Goal: Use online tool/utility: Use online tool/utility

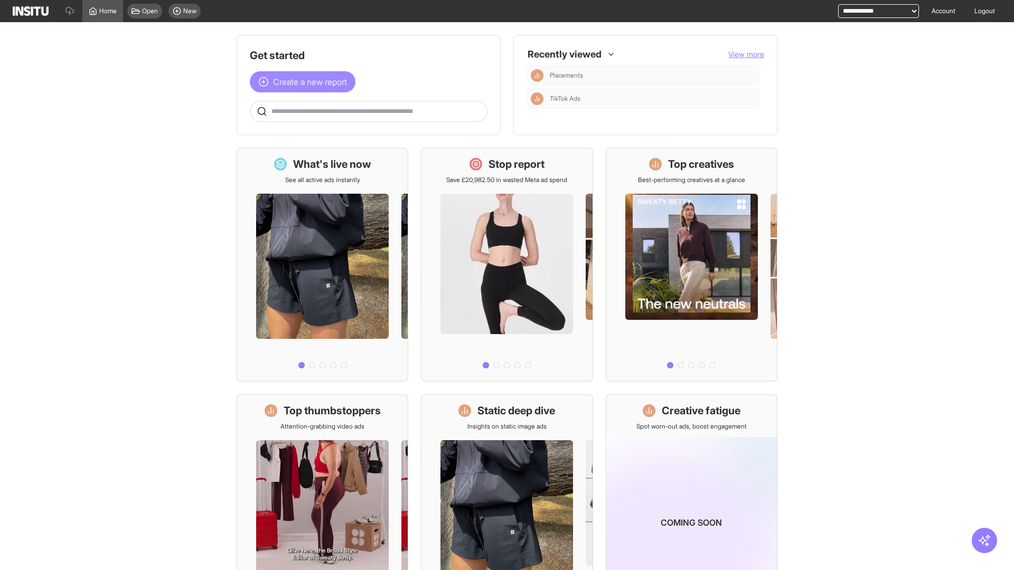
click at [305, 82] on span "Create a new report" at bounding box center [310, 82] width 74 height 13
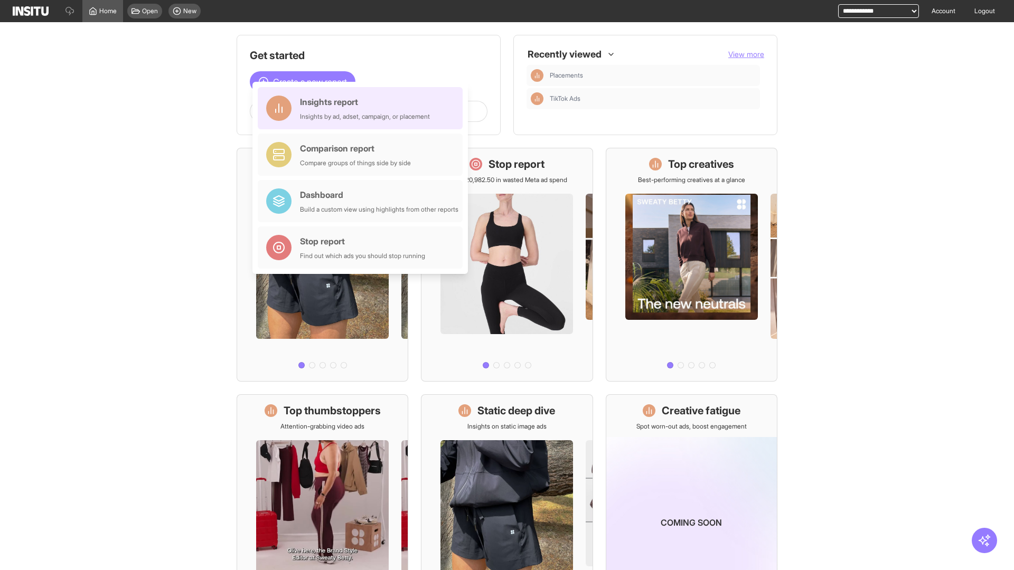
click at [363, 108] on div "Insights report Insights by ad, adset, campaign, or placement" at bounding box center [365, 108] width 130 height 25
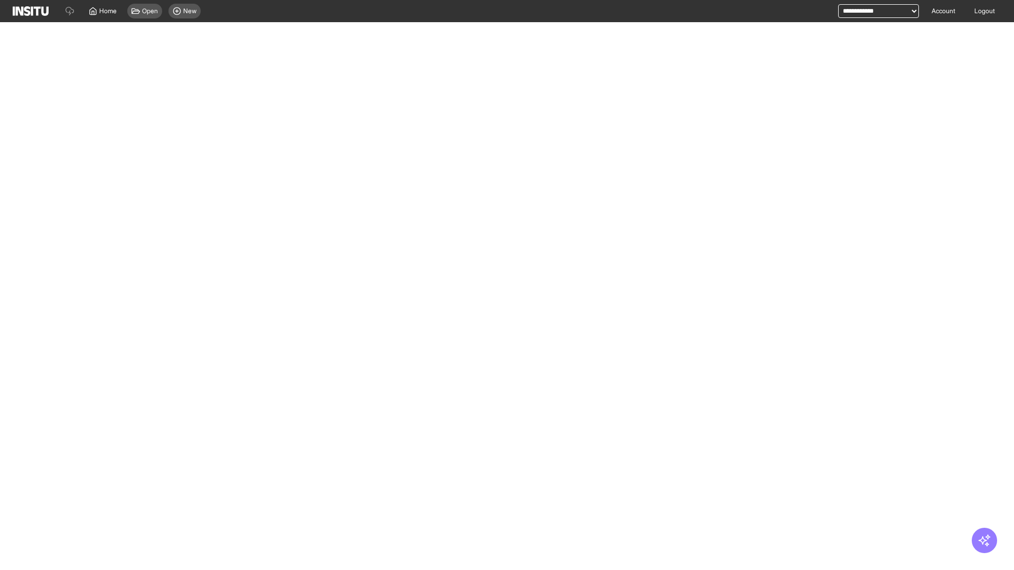
select select "**"
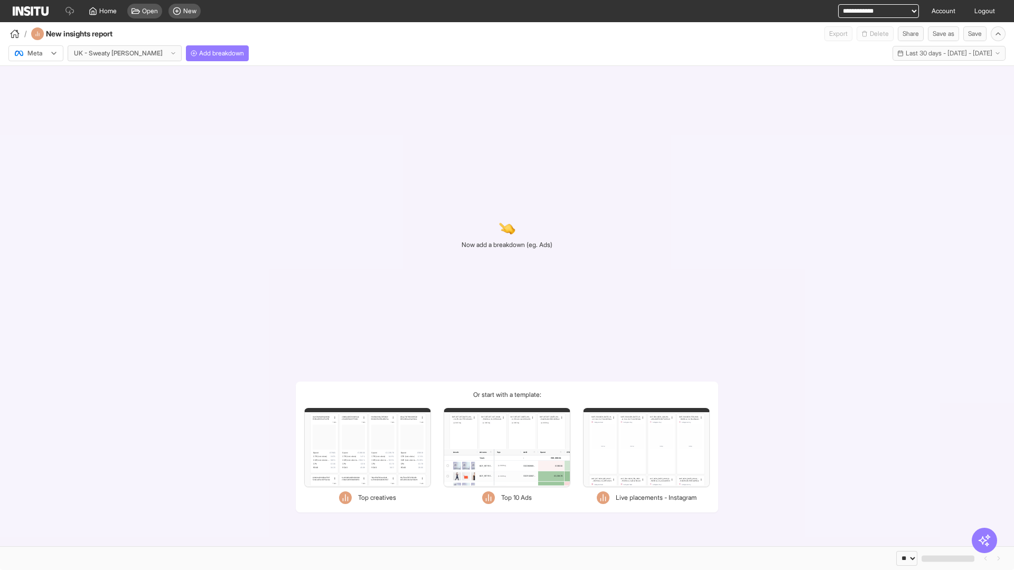
click at [36, 53] on div at bounding box center [29, 53] width 30 height 11
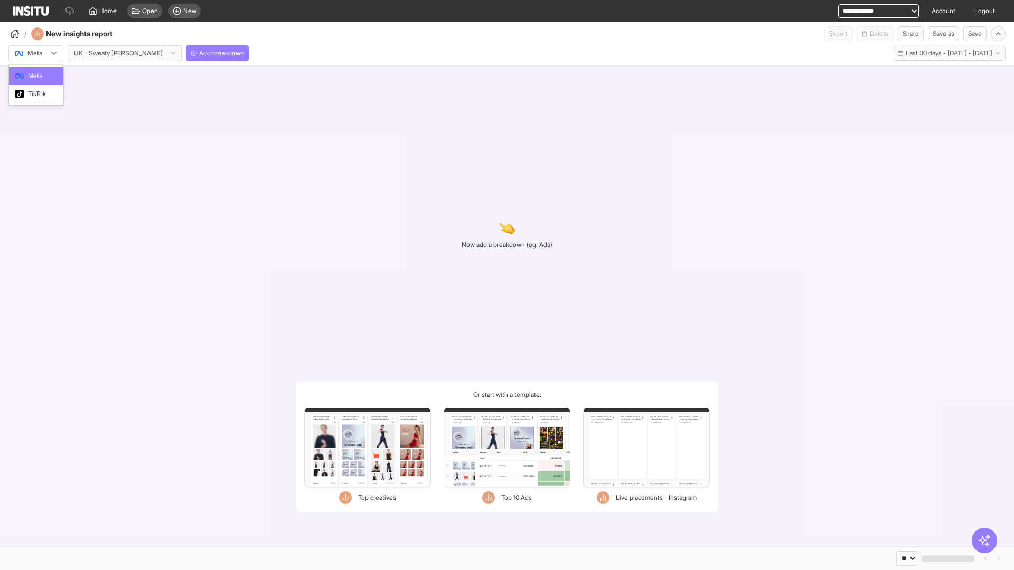
click at [35, 76] on span "Meta" at bounding box center [35, 76] width 14 height 10
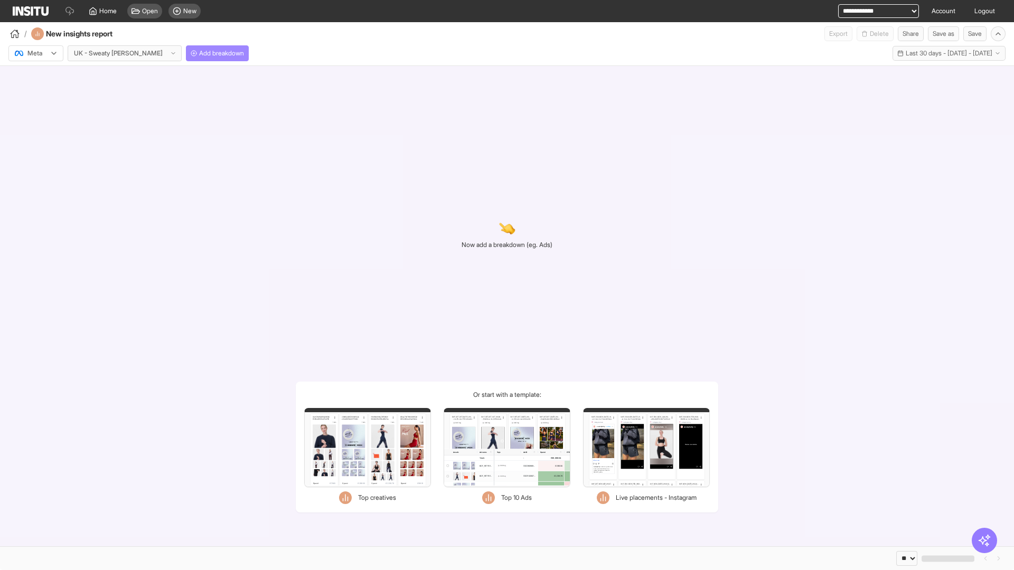
click at [199, 53] on span "Add breakdown" at bounding box center [221, 53] width 45 height 8
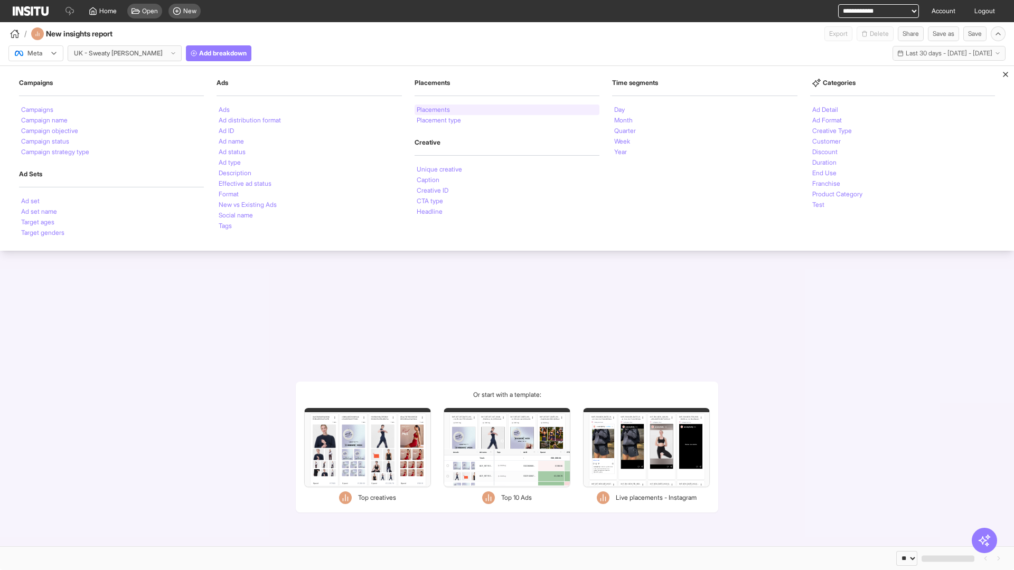
click at [434, 110] on li "Placements" at bounding box center [433, 110] width 33 height 6
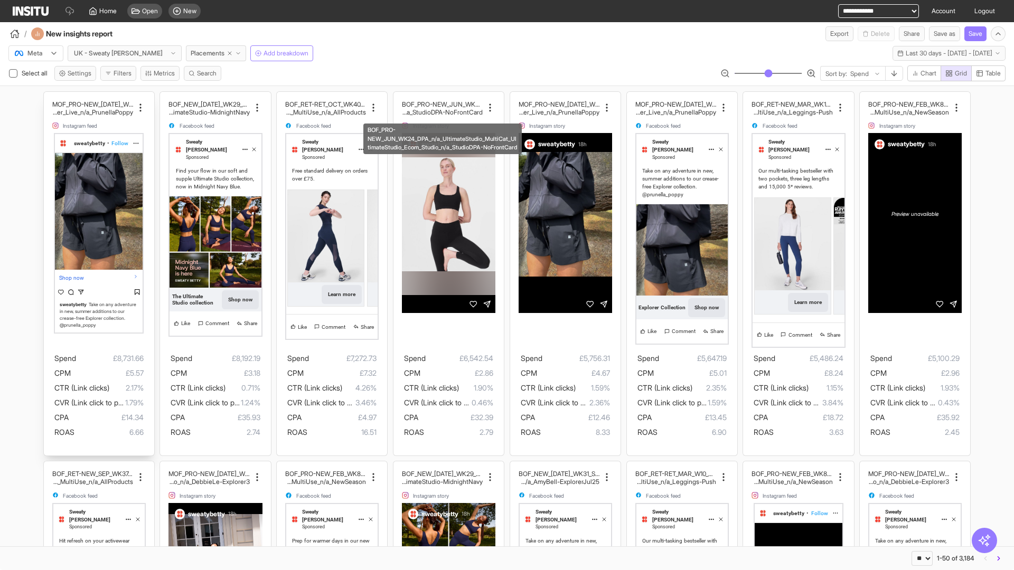
click at [49, 97] on div "MOF_PRO-NEW_JUL_WK30_Static_n/a_FullPrice_Multi Cat_Explorer_Influencer_Live_n/…" at bounding box center [99, 274] width 110 height 364
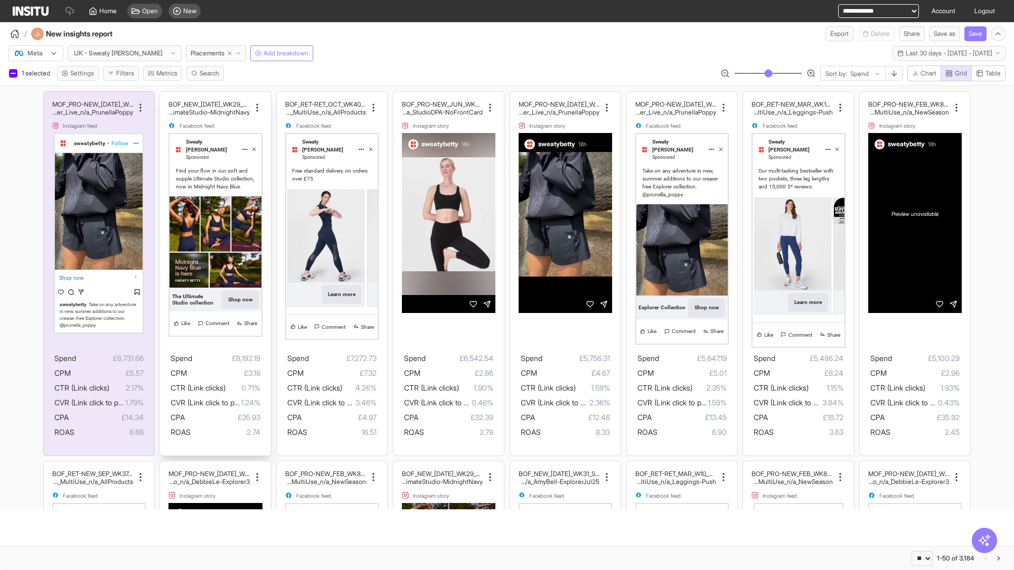
click at [165, 97] on div "BOF_NEW_JUL_WK29_Static_n/a_FullPrice_MultiCat_UltimateS tudio_Secondary_MultiU…" at bounding box center [215, 274] width 110 height 364
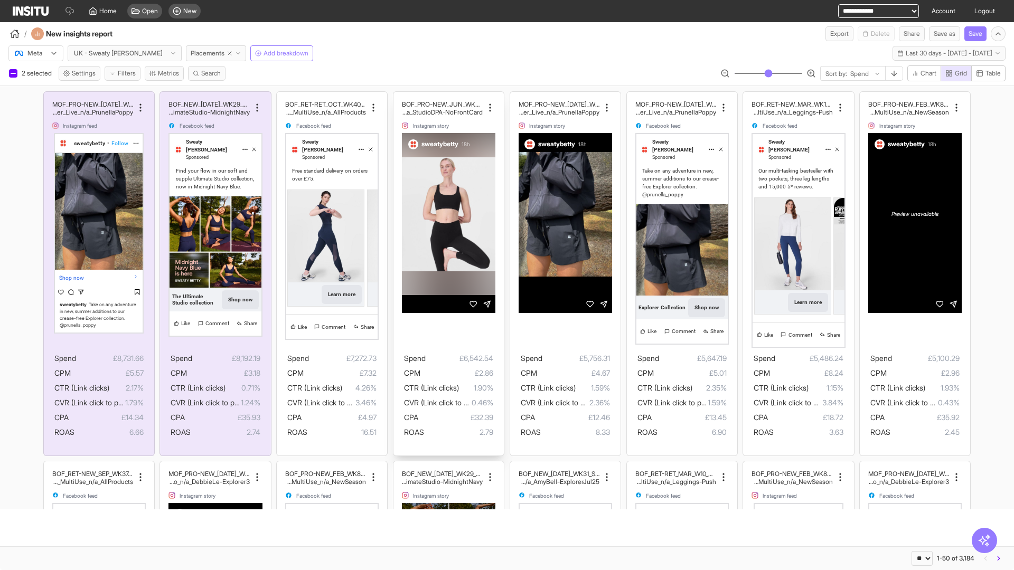
click at [399, 97] on div "BOF_PRO-NEW_JUN_WK24_DPA_n/a_UltimateStudio_MultiCat_ UltimateStudio_Ecom_Studi…" at bounding box center [448, 274] width 110 height 364
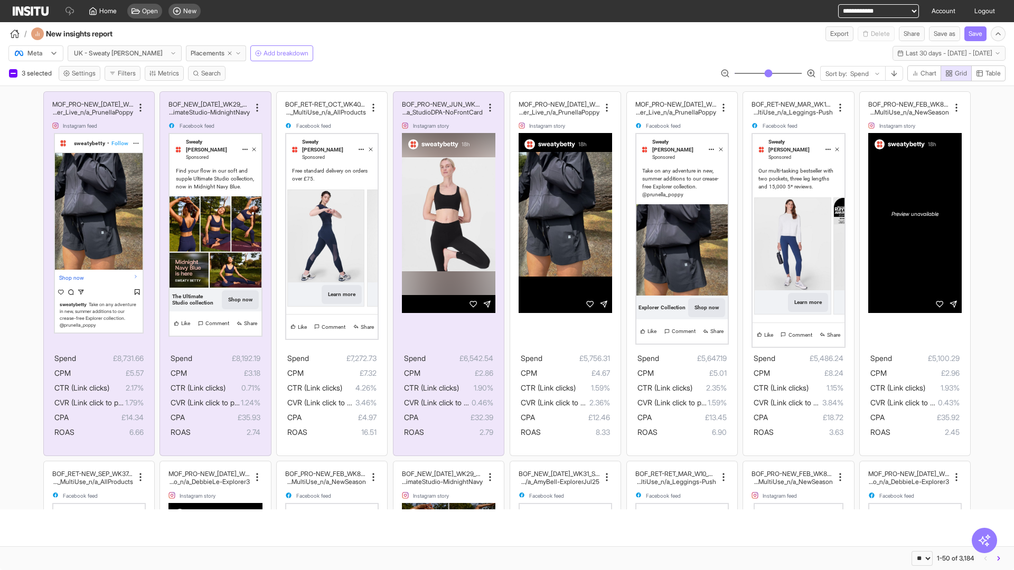
click at [452, 528] on span "Present" at bounding box center [458, 528] width 22 height 8
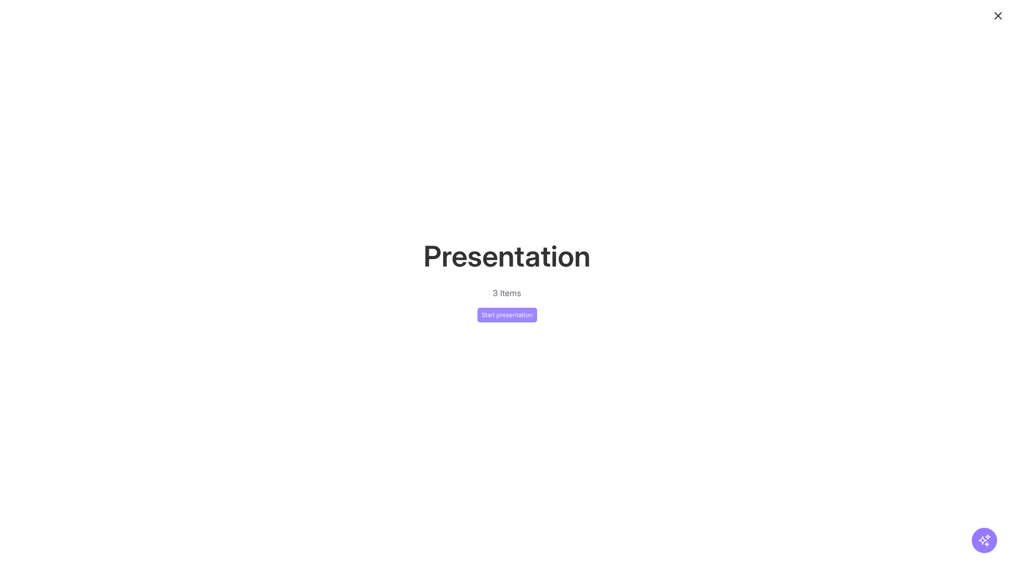
click at [507, 315] on button "Start presentation" at bounding box center [507, 315] width 60 height 15
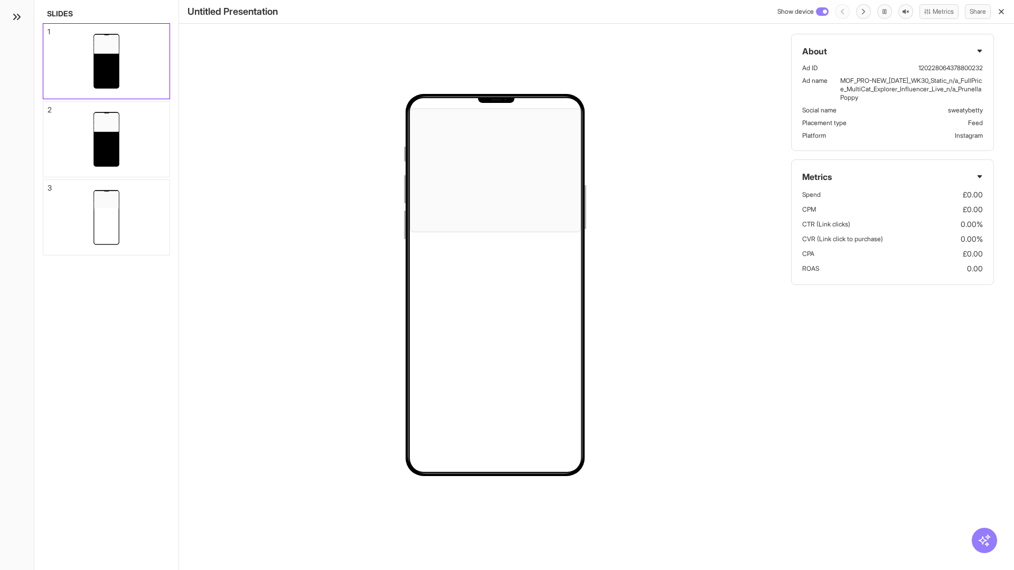
click at [48, 29] on div "1" at bounding box center [49, 31] width 3 height 7
click at [48, 107] on div "2" at bounding box center [50, 109] width 4 height 7
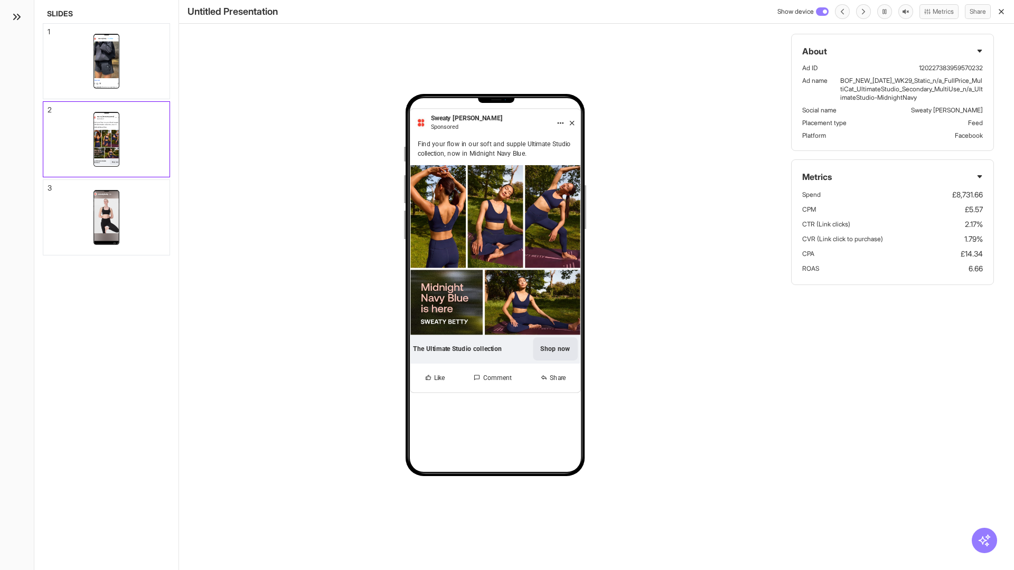
click at [48, 185] on div "3" at bounding box center [50, 187] width 4 height 7
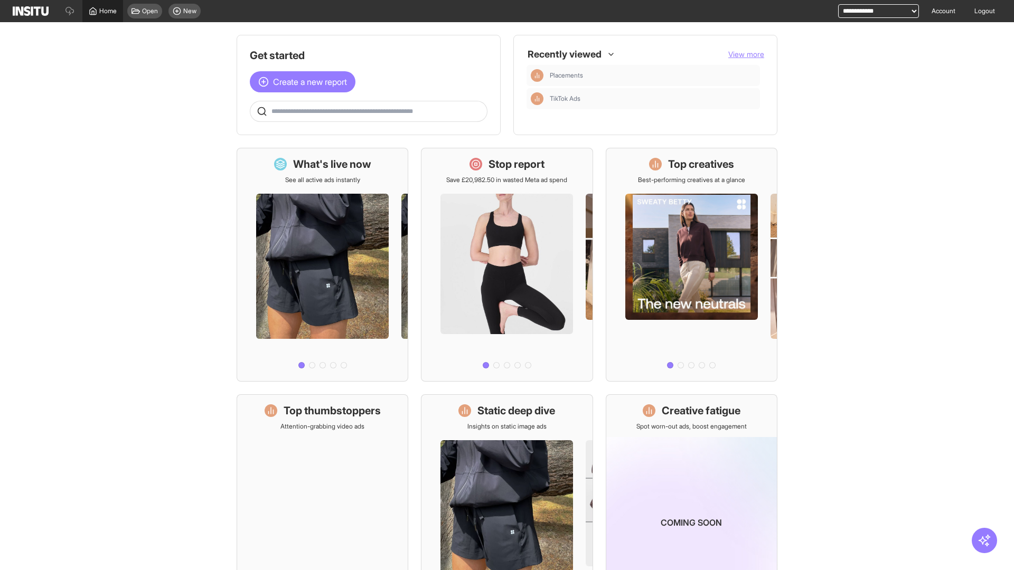
click at [102, 11] on span "Home" at bounding box center [107, 11] width 17 height 8
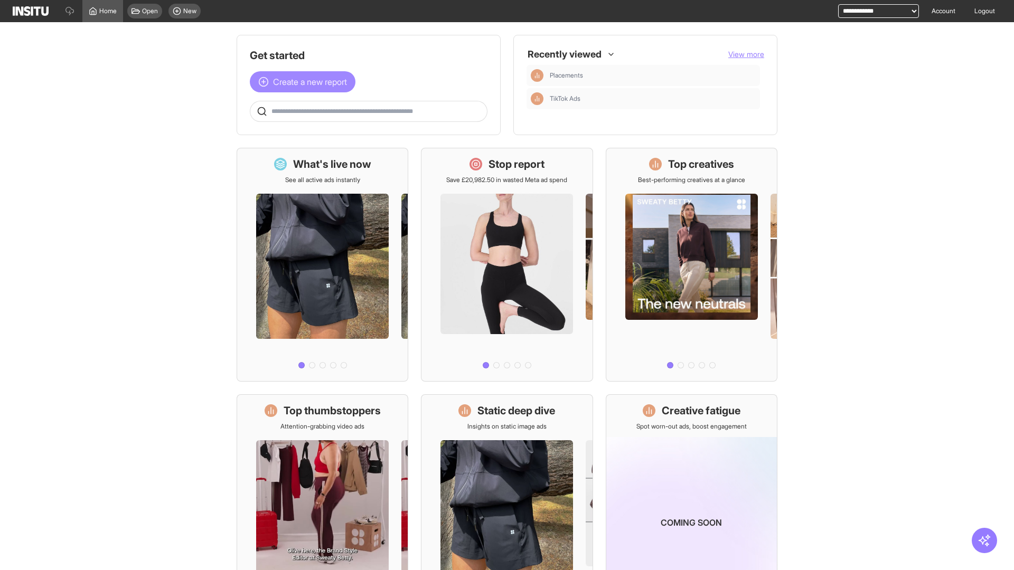
click at [305, 82] on span "Create a new report" at bounding box center [310, 82] width 74 height 13
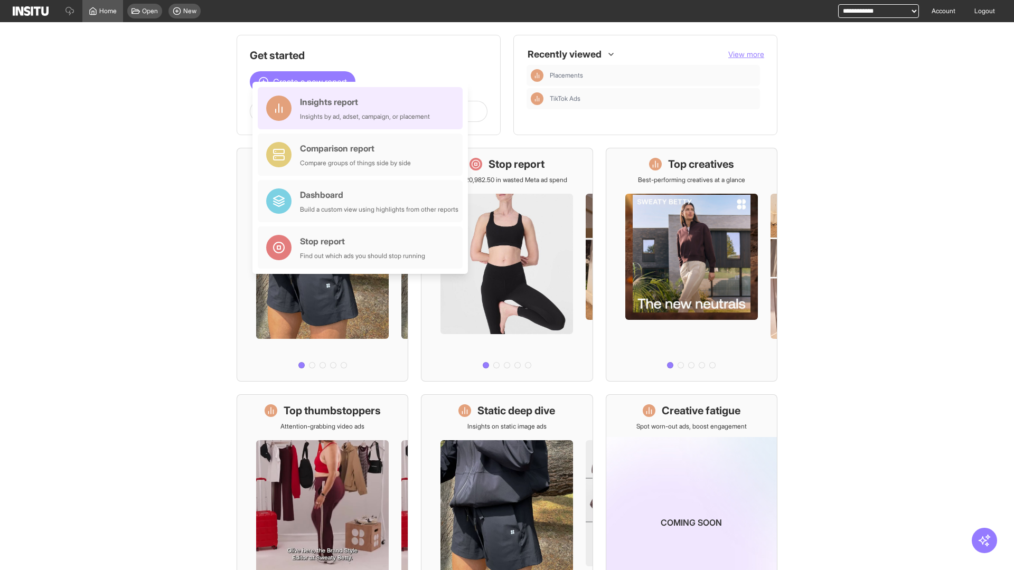
click at [363, 108] on div "Insights report Insights by ad, adset, campaign, or placement" at bounding box center [365, 108] width 130 height 25
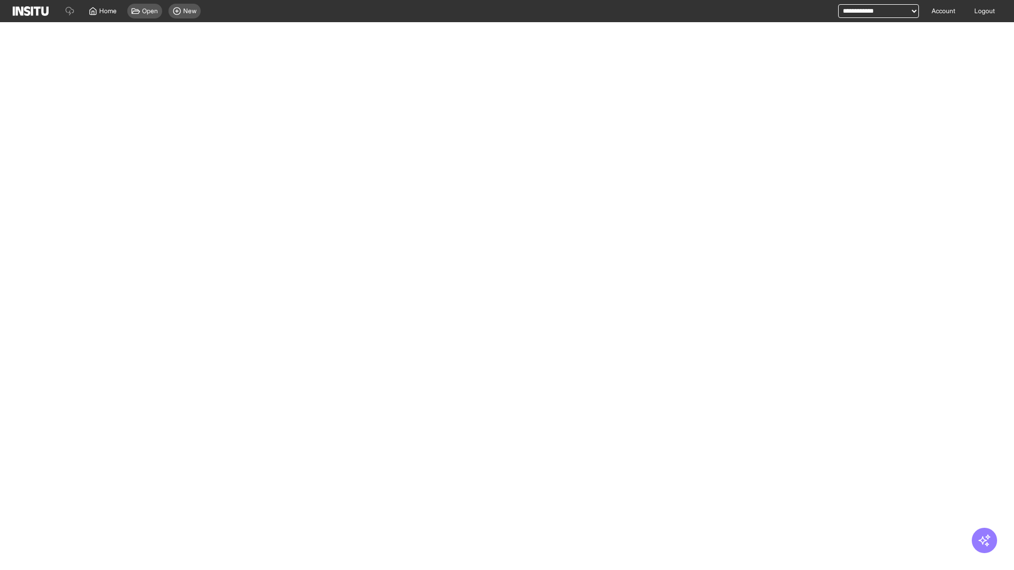
select select "**"
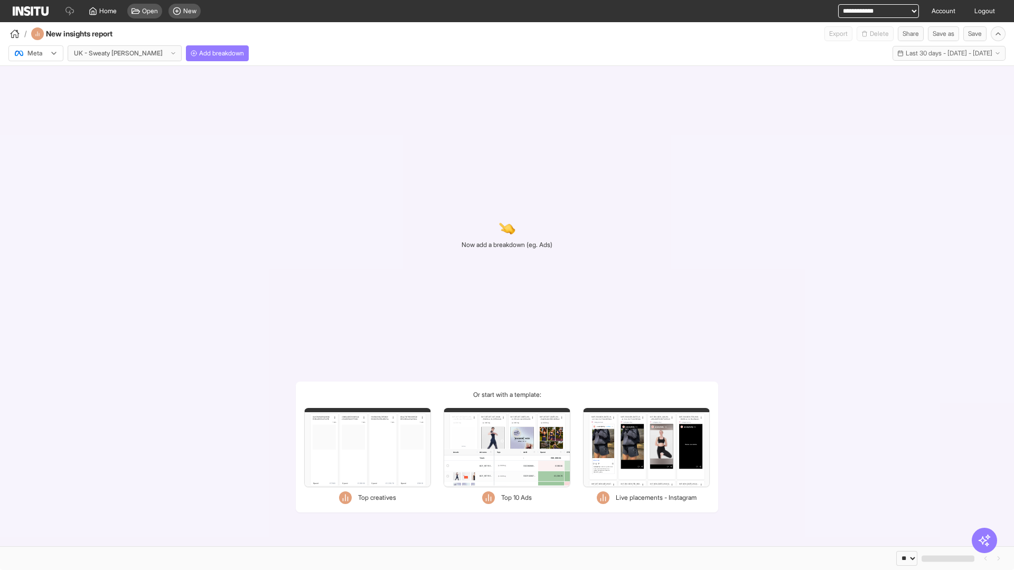
click at [36, 53] on div at bounding box center [29, 53] width 30 height 11
click at [35, 76] on span "Meta" at bounding box center [35, 76] width 14 height 10
click at [199, 53] on span "Add breakdown" at bounding box center [221, 53] width 45 height 8
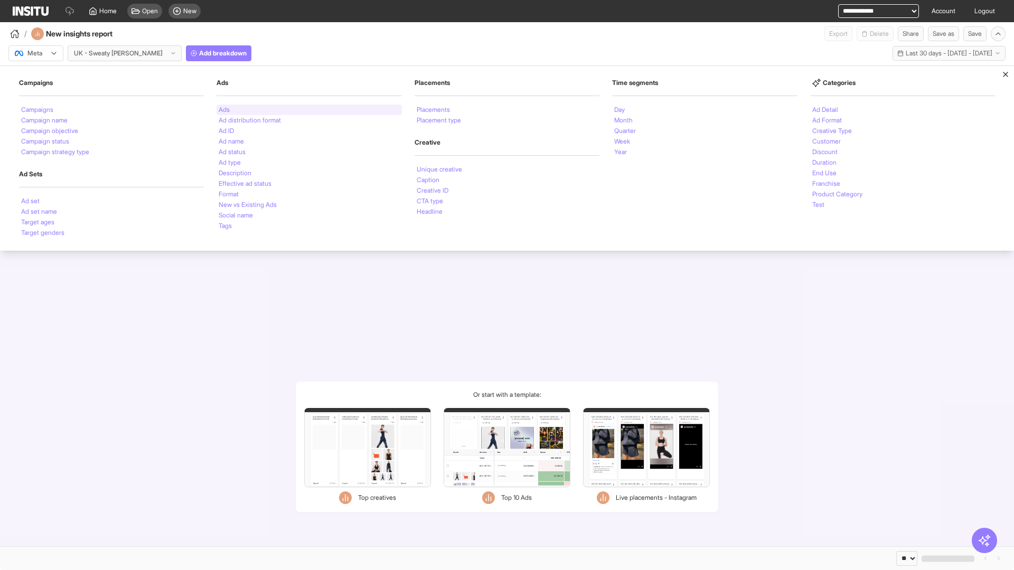
click at [224, 110] on li "Ads" at bounding box center [224, 110] width 11 height 6
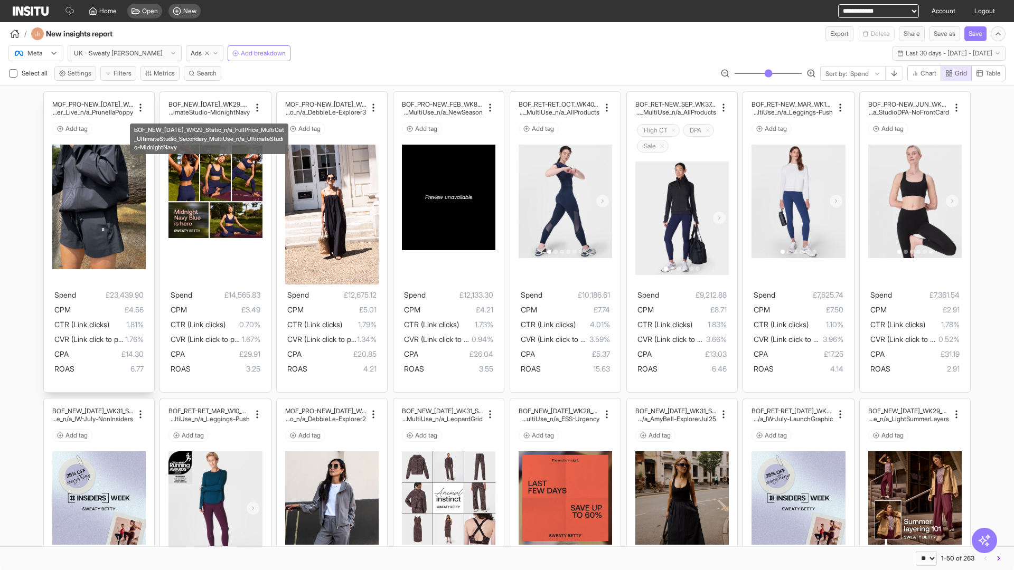
click at [49, 97] on div "MOF_PRO-NEW_[DATE]_WK30_Static_n/a_FullPrice_Multi Cat_Explorer_Influencer_Live…" at bounding box center [99, 242] width 110 height 301
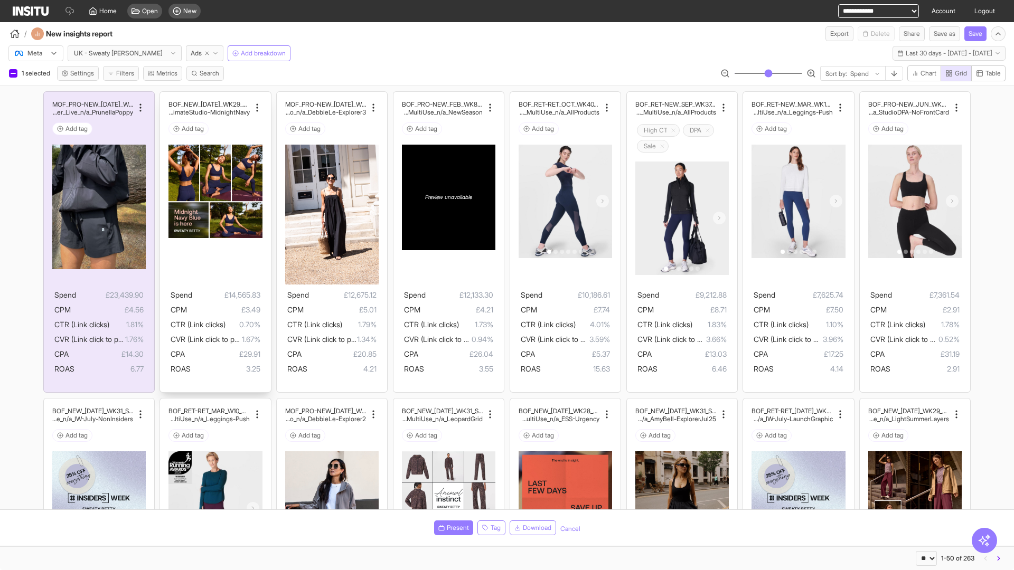
click at [165, 97] on div "BOF_NEW_[DATE]_WK29_Static_n/a_FullPrice_MultiCat_UltimateS tudio_Secondary_Mul…" at bounding box center [215, 242] width 110 height 301
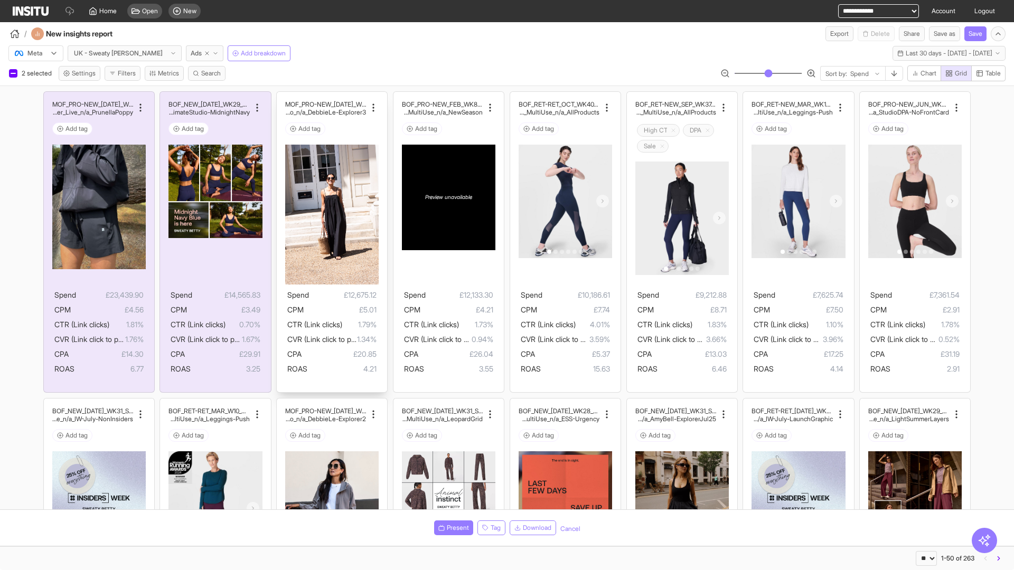
click at [282, 97] on div "MOF_PRO-NEW_[DATE]_WK29_Static_n/a_FullPrice_MultiCat_Ul timateStudio_Influence…" at bounding box center [332, 242] width 110 height 301
click at [452, 528] on span "Present" at bounding box center [458, 528] width 22 height 8
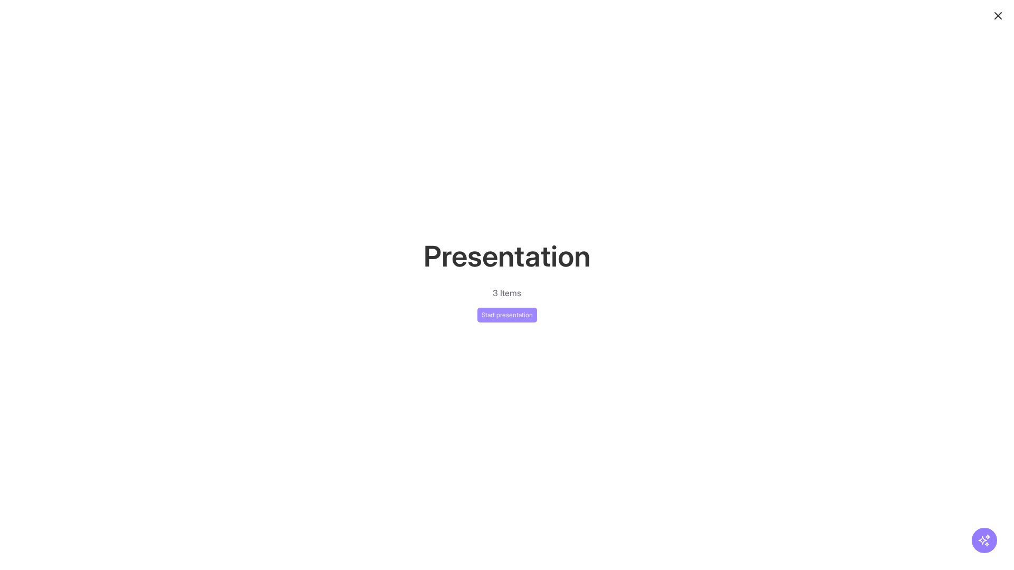
click at [507, 315] on button "Start presentation" at bounding box center [507, 315] width 60 height 15
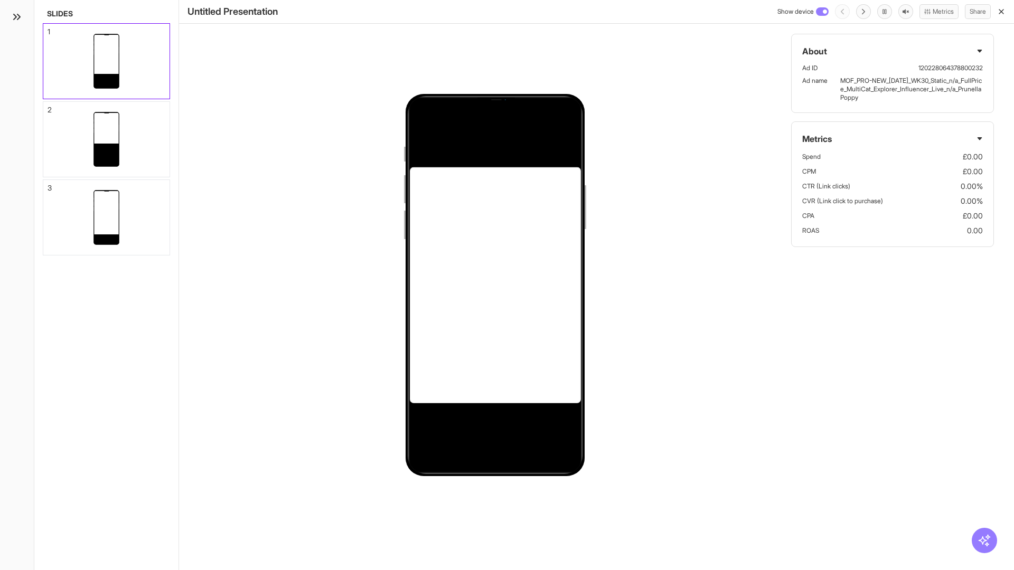
click at [48, 29] on div "1" at bounding box center [49, 31] width 3 height 7
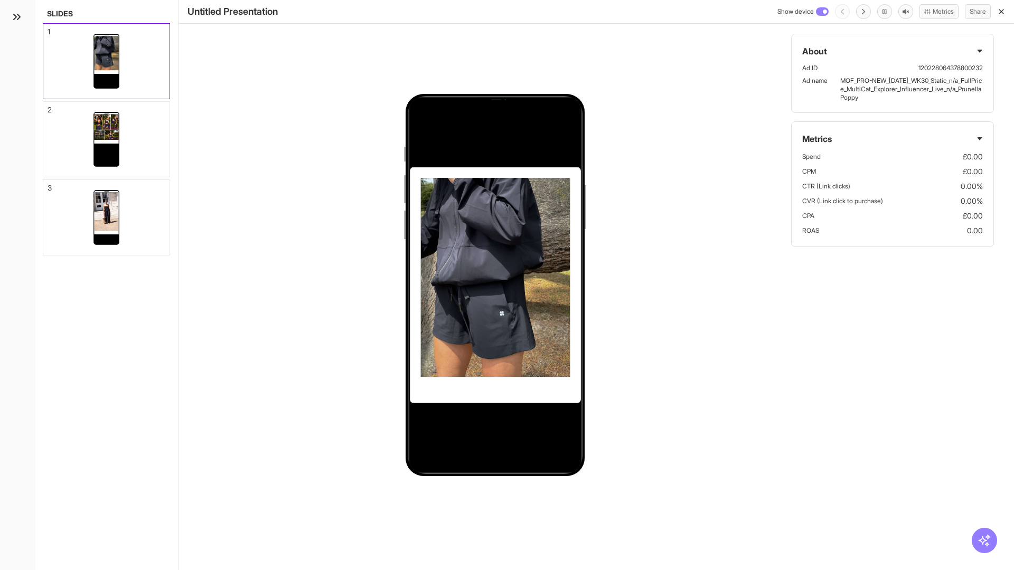
click at [48, 107] on div "2" at bounding box center [50, 109] width 4 height 7
click at [48, 185] on div "3" at bounding box center [50, 187] width 4 height 7
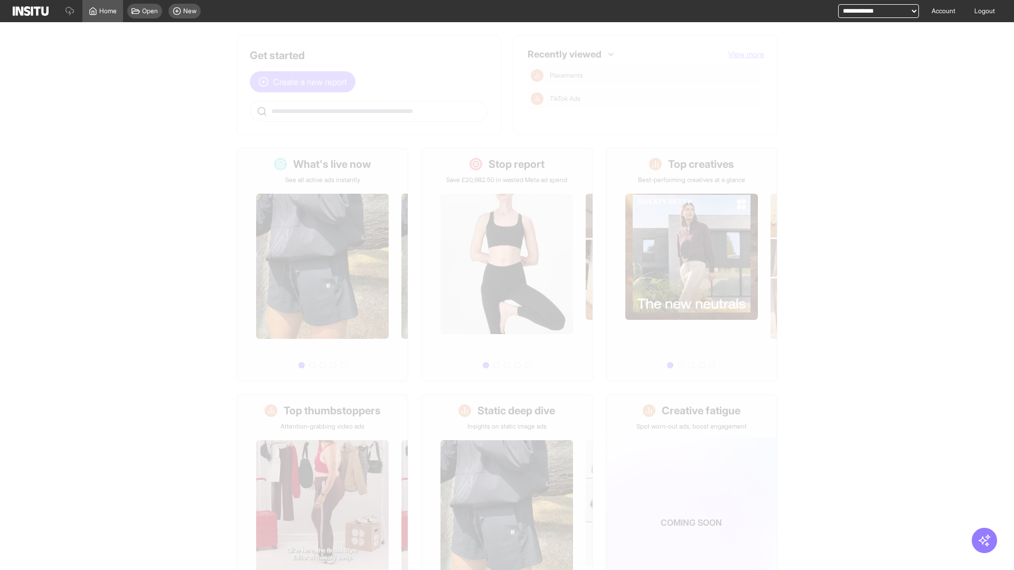
click at [305, 82] on span "Create a new report" at bounding box center [310, 82] width 74 height 13
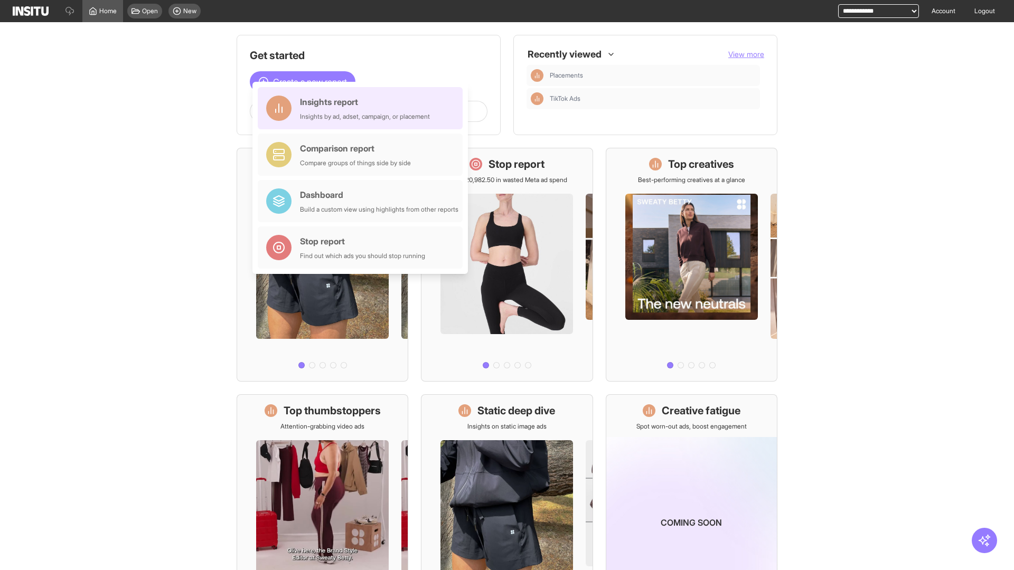
click at [363, 108] on div "Insights report Insights by ad, adset, campaign, or placement" at bounding box center [365, 108] width 130 height 25
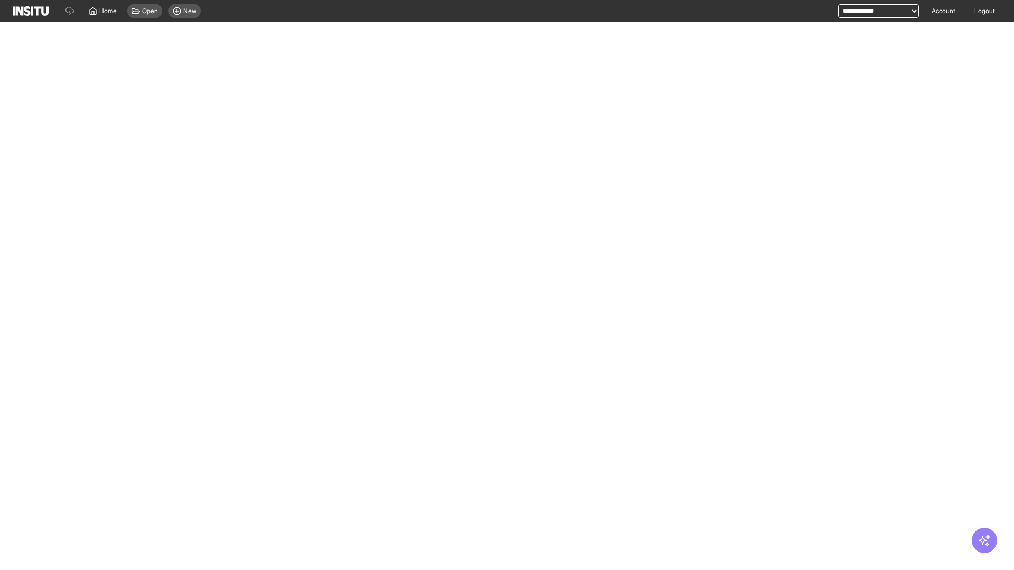
select select "**"
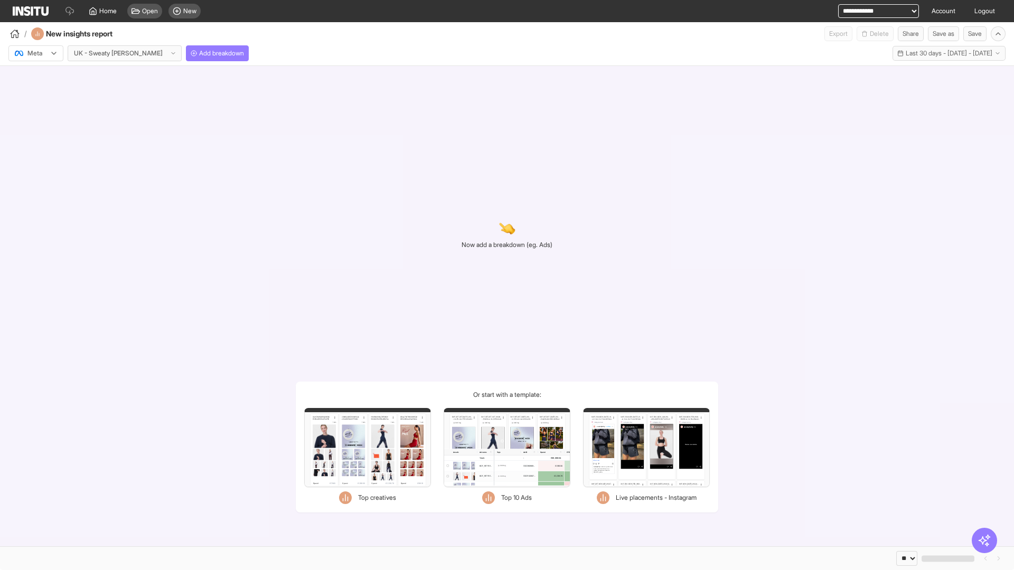
click at [36, 53] on div at bounding box center [29, 53] width 30 height 11
click at [35, 76] on span "Meta" at bounding box center [35, 76] width 14 height 10
click at [199, 53] on span "Add breakdown" at bounding box center [221, 53] width 45 height 8
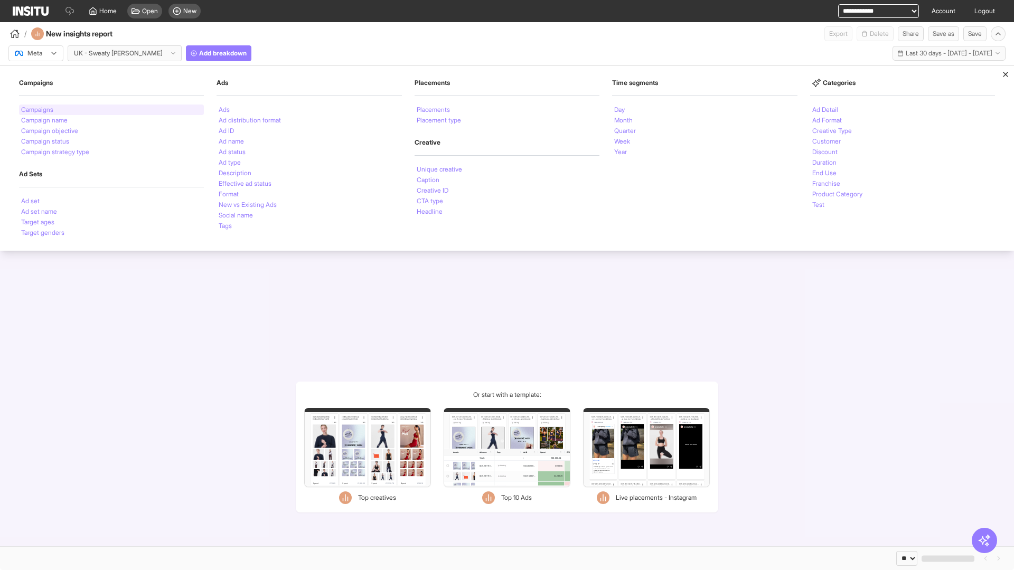
click at [38, 110] on li "Campaigns" at bounding box center [37, 110] width 32 height 6
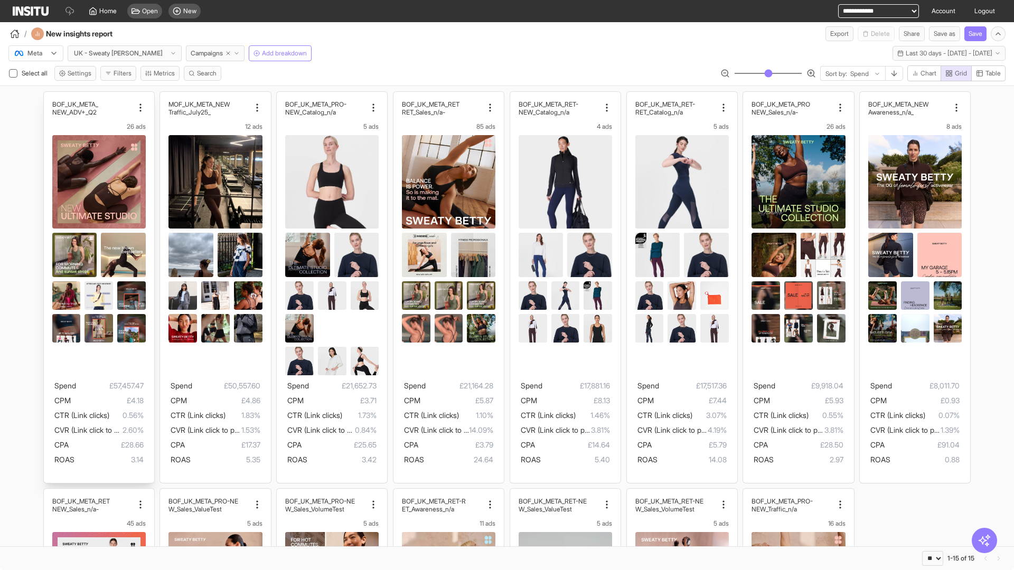
click at [49, 97] on div "BOF_UK_META_ NEW_ADV+_Q2 26 ads Spend £57,457.47 CPM £4.18 CTR (Link clicks) 0.…" at bounding box center [99, 287] width 110 height 391
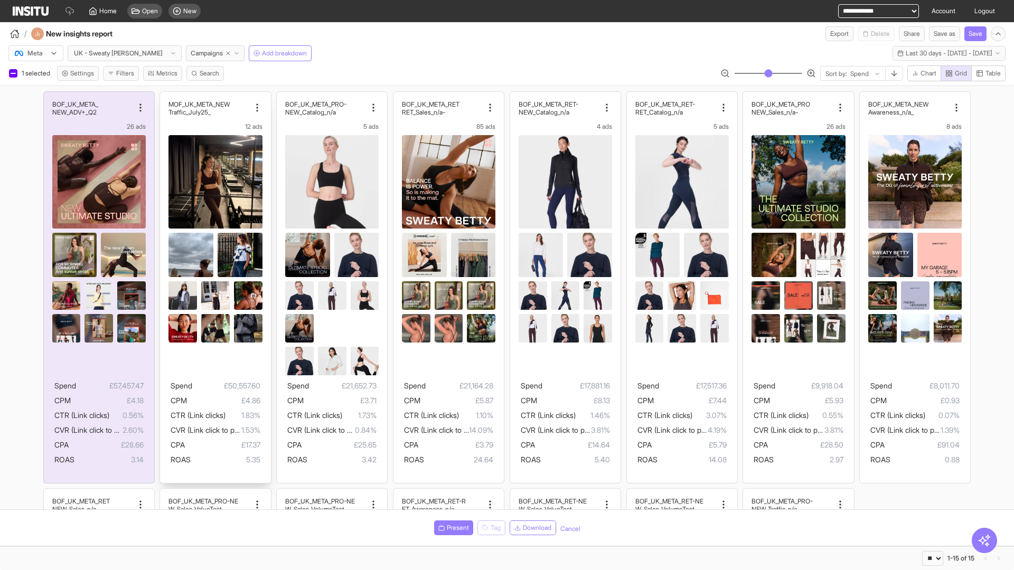
click at [165, 97] on div "MOF_UK_META_NEW _Traffic_July25 12 ads Spend £50,557.60 CPM £4.86 CTR (Link cli…" at bounding box center [215, 287] width 110 height 391
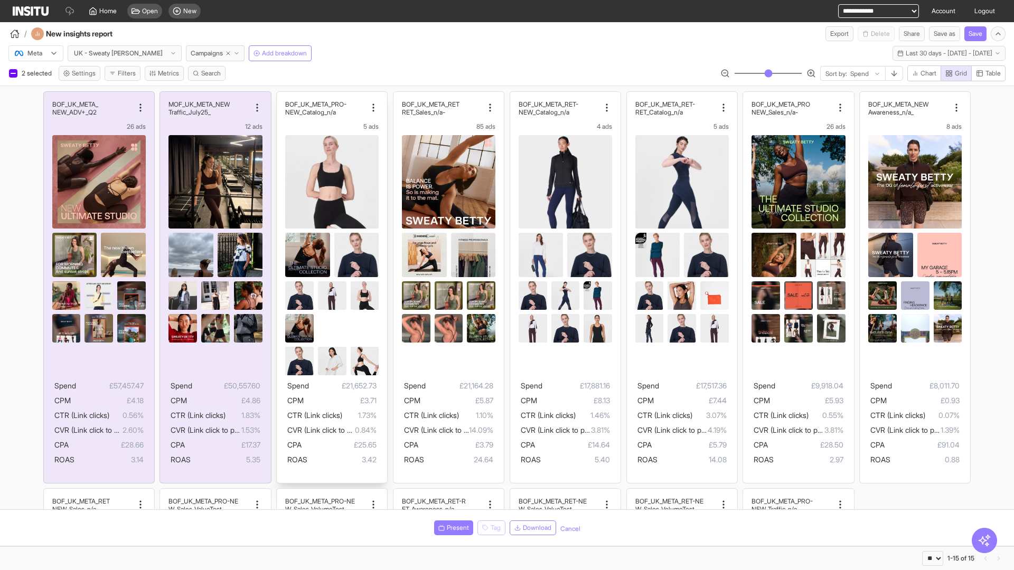
click at [282, 97] on div "BOF_UK_META_PRO- NEW_Catalog_n/a 5 ads Spend £21,652.73 CPM £3.71 CTR (Link cli…" at bounding box center [332, 287] width 110 height 391
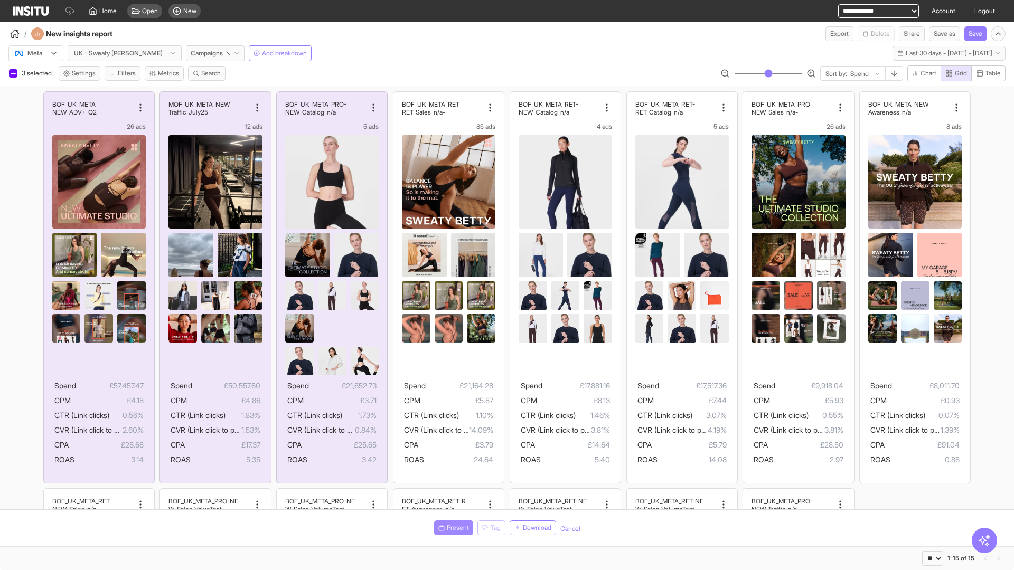
click at [452, 528] on span "Present" at bounding box center [458, 528] width 22 height 8
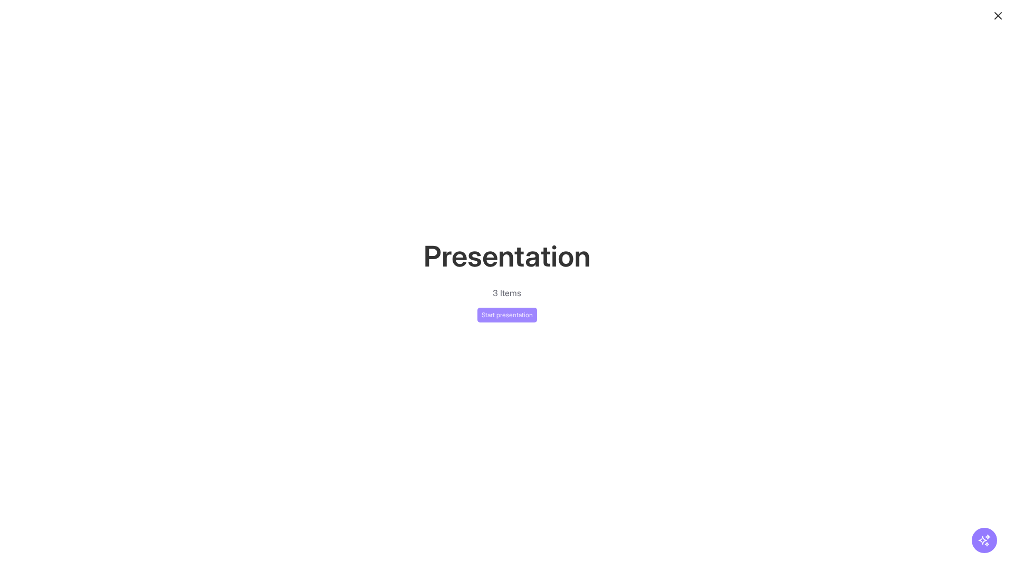
click at [507, 315] on button "Start presentation" at bounding box center [507, 315] width 60 height 15
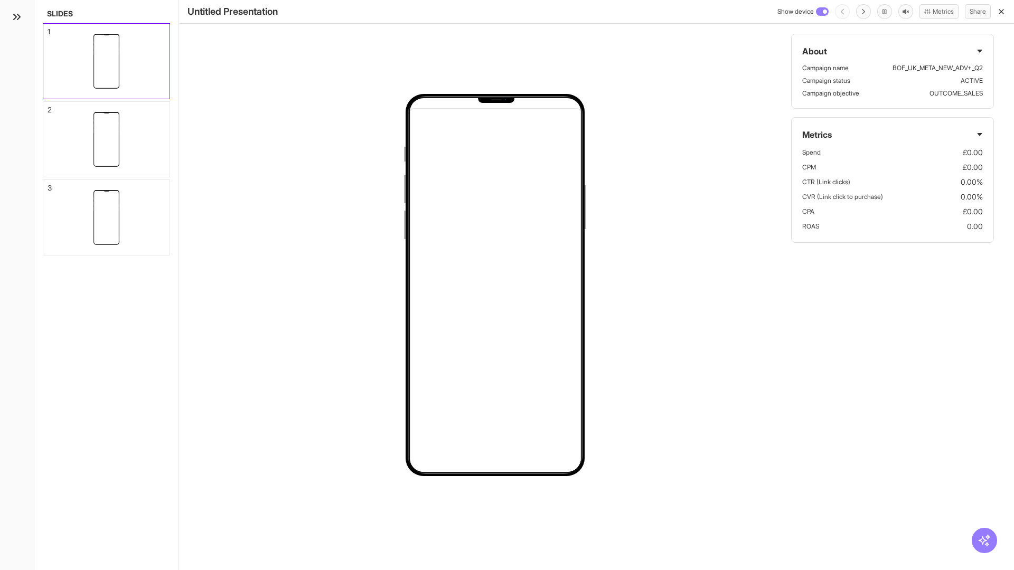
click at [48, 29] on div "1" at bounding box center [49, 31] width 3 height 7
click at [48, 107] on div "2" at bounding box center [50, 109] width 4 height 7
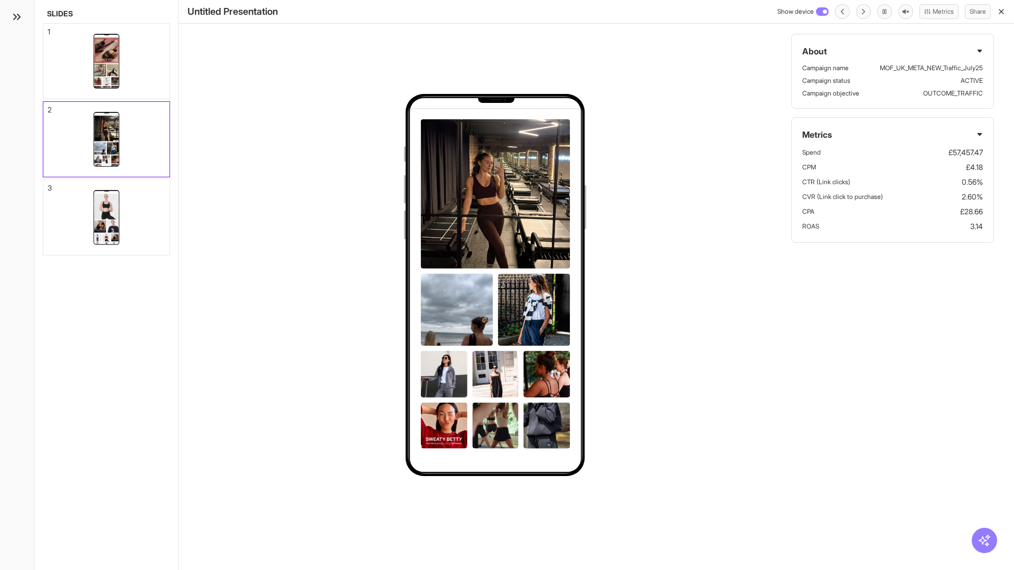
click at [48, 185] on div "3" at bounding box center [50, 187] width 4 height 7
